Goal: Task Accomplishment & Management: Complete application form

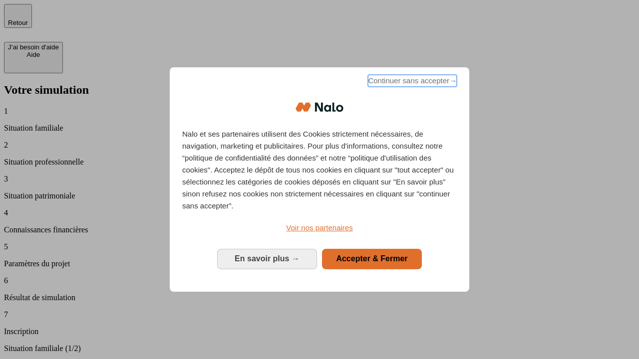
click at [411, 82] on span "Continuer sans accepter →" at bounding box center [412, 81] width 89 height 12
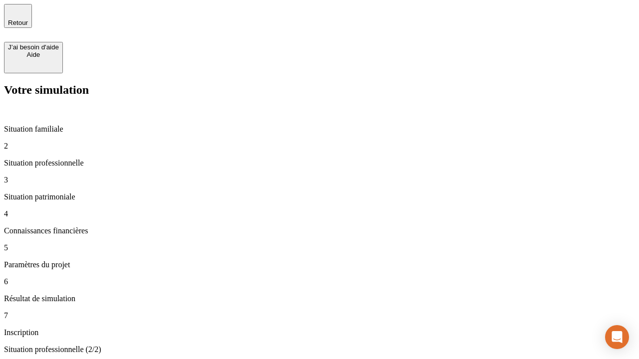
type input "30 000"
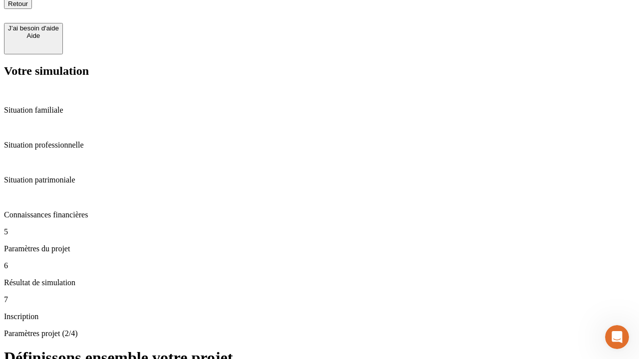
scroll to position [10, 0]
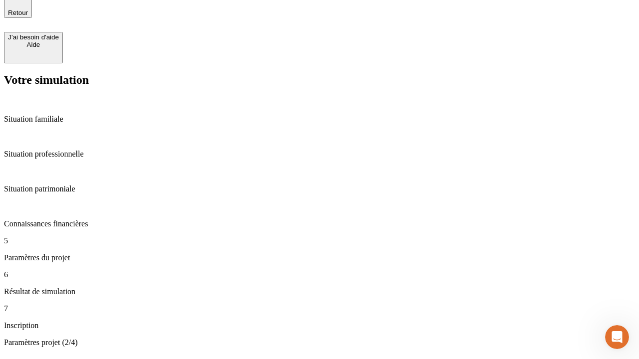
type input "25"
type input "1 000"
type input "640"
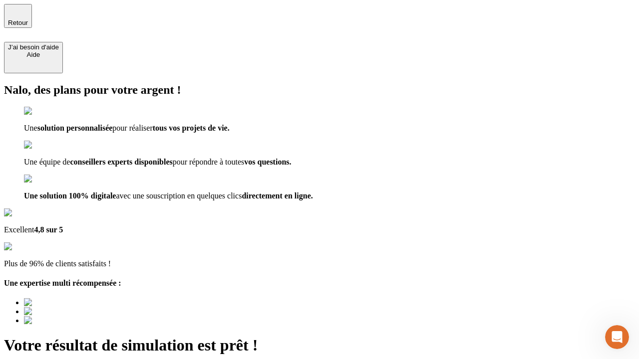
type input "[EMAIL_ADDRESS][PERSON_NAME][DOMAIN_NAME]"
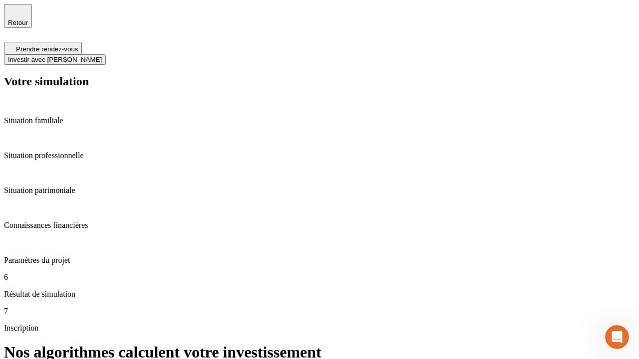
scroll to position [4, 0]
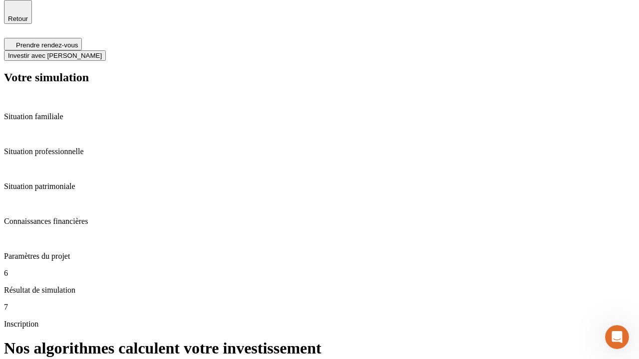
click at [102, 52] on span "Investir avec [PERSON_NAME]" at bounding box center [55, 55] width 94 height 7
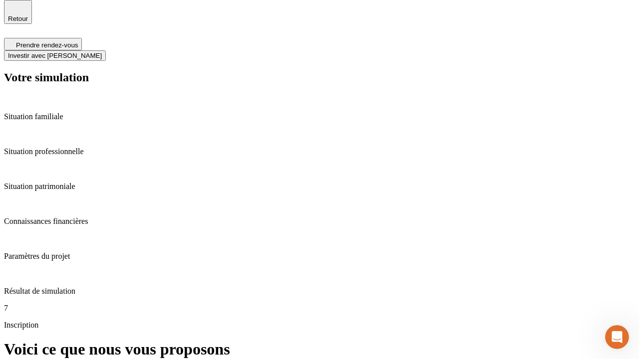
scroll to position [0, 0]
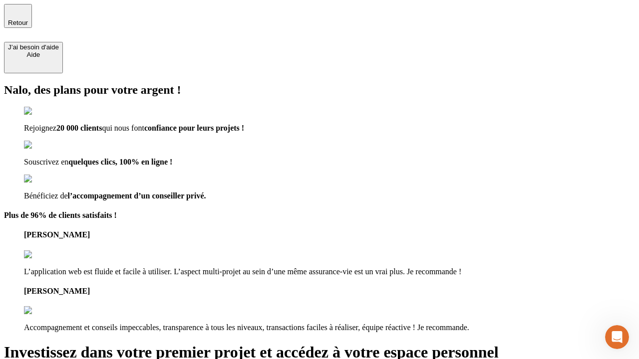
type input "[PERSON_NAME][EMAIL_ADDRESS][DOMAIN_NAME]"
